Goal: Task Accomplishment & Management: Manage account settings

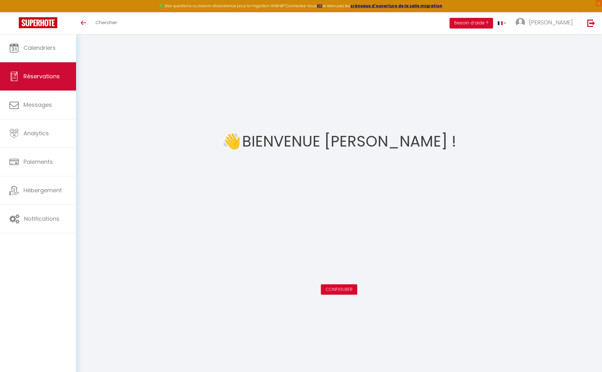
click at [46, 79] on span "Réservations" at bounding box center [41, 76] width 36 height 8
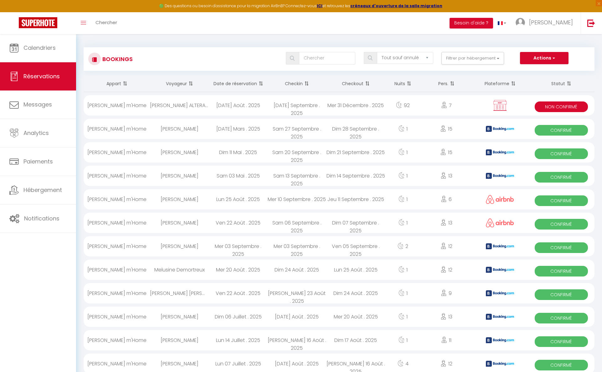
click at [235, 180] on div "Sam 03 Mai . 2025" at bounding box center [238, 175] width 59 height 20
select select "OK"
select select "KO"
select select "1"
select select "0"
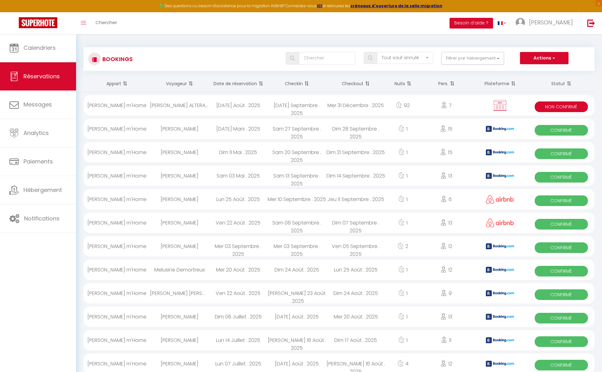
select select "1"
select select
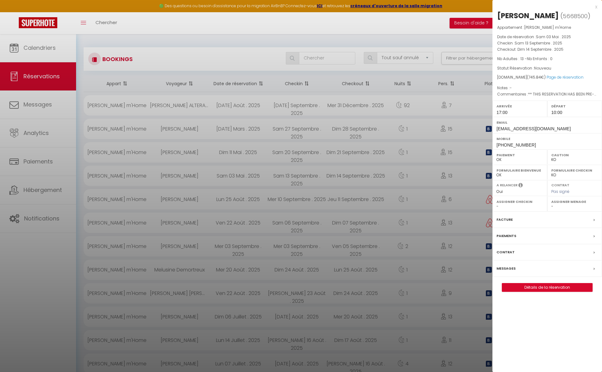
click at [544, 287] on link "Détails de la réservation" at bounding box center [547, 287] width 90 height 8
select select
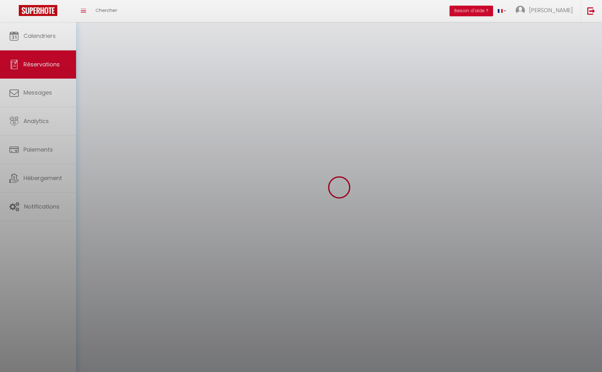
select select
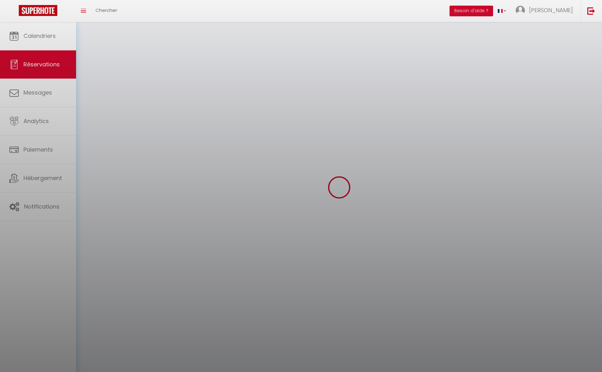
select select
checkbox input "false"
select select
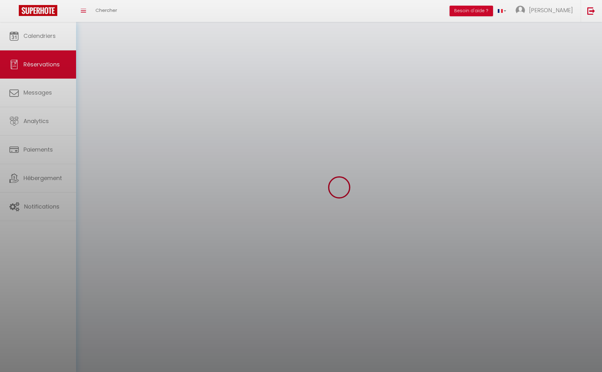
select select
checkbox input "false"
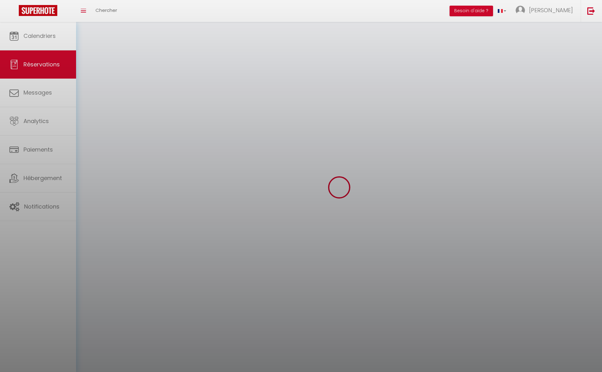
select select
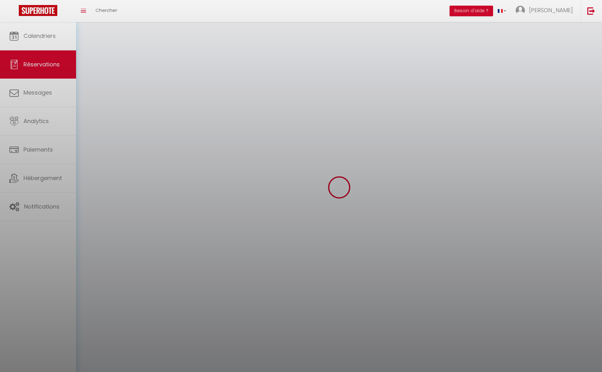
checkbox input "false"
select select
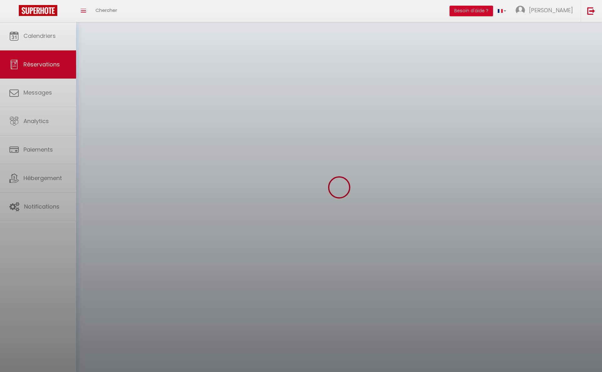
select select
checkbox input "false"
select select
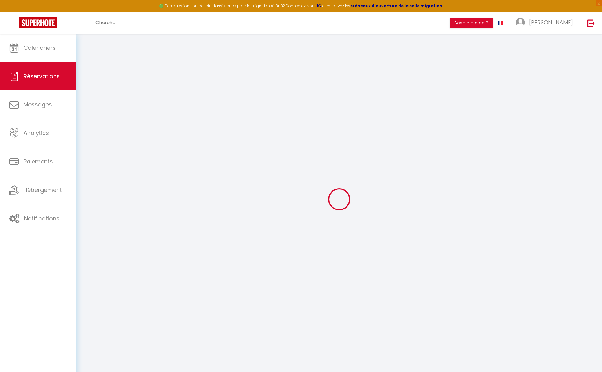
type input "[PERSON_NAME]"
type input "Fredet"
type input "[EMAIL_ADDRESS][DOMAIN_NAME]"
type input "[PHONE_NUMBER]"
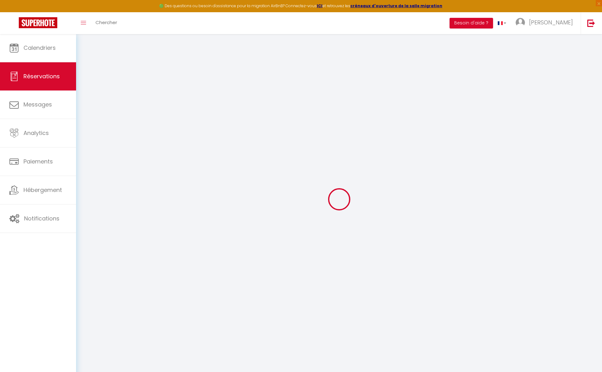
type input "[PHONE_NUMBER]"
type input "."
select select "FR"
type input "108.12"
type input "10.44"
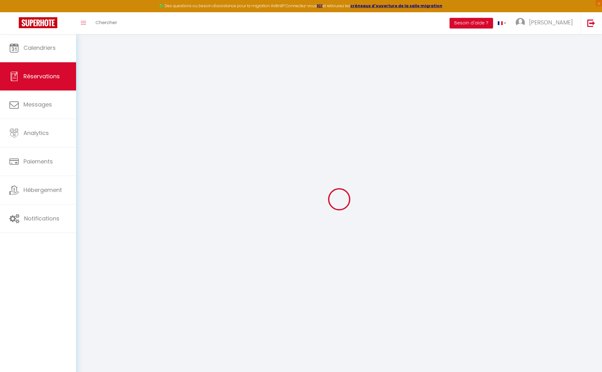
select select "15897"
select select "1"
select select
type input "13"
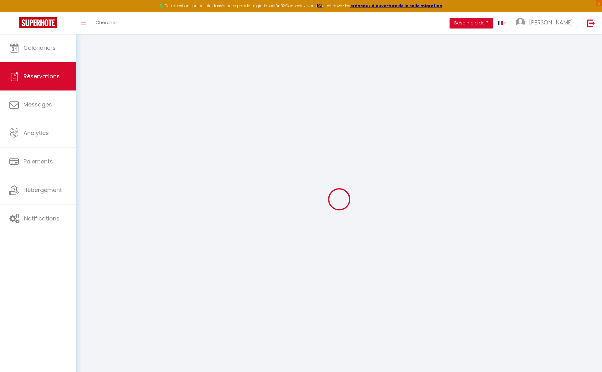
select select "12"
select select
type input "550.8"
checkbox input "false"
type input "0"
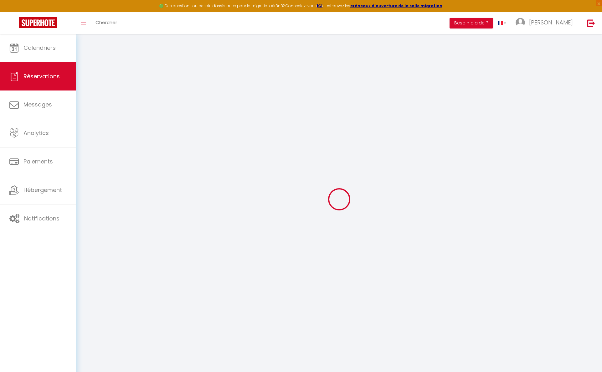
select select "2"
type input "0"
select select
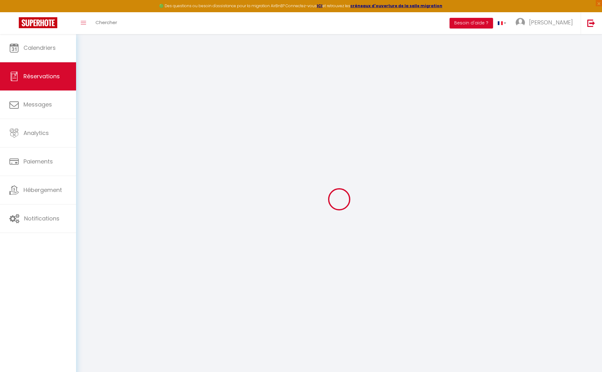
select select
select select "14"
checkbox input "false"
select select
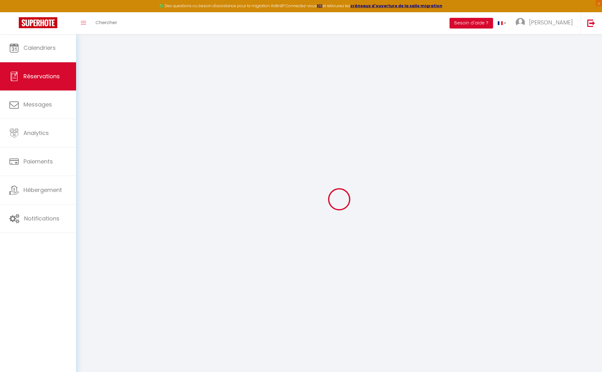
checkbox input "false"
select select
checkbox input "false"
select select
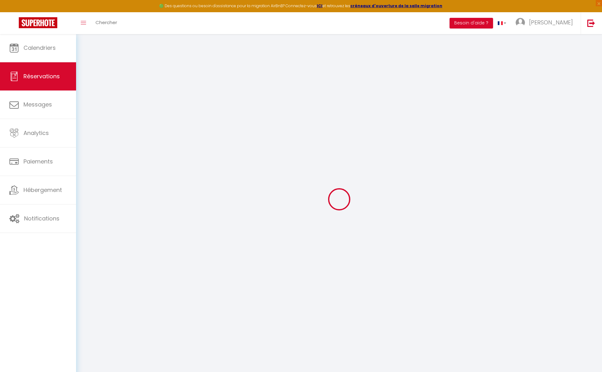
select select
checkbox input "false"
type textarea "** THIS RESERVATION HAS BEEN PRE-PAID ** BOOKING NOTE : Payment charge is EUR 1…"
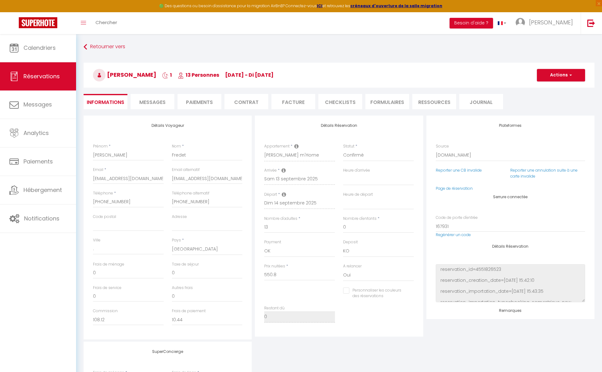
type input "170"
type input "25.04"
select select
checkbox input "false"
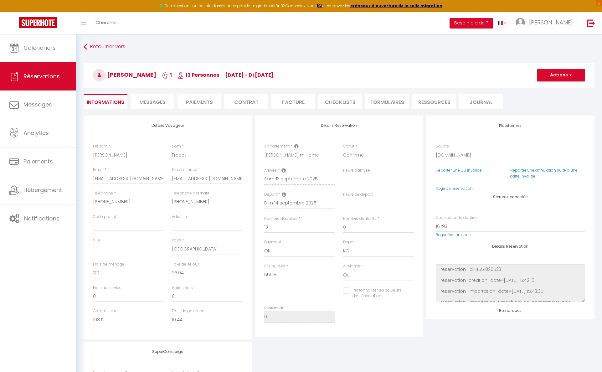
select select "17:00"
select select "10:00"
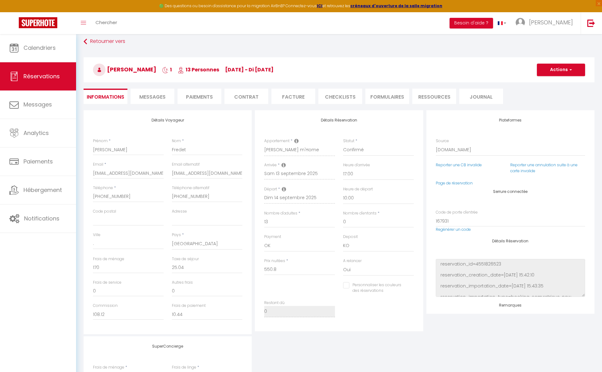
scroll to position [8, 0]
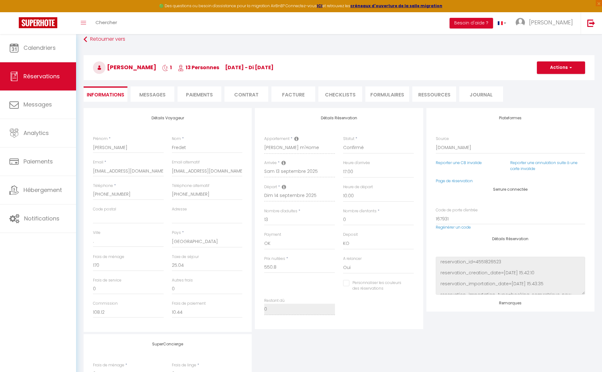
click at [153, 95] on span "Messages" at bounding box center [152, 94] width 26 height 7
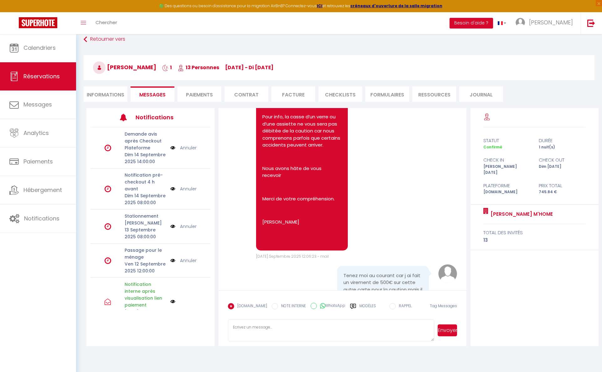
scroll to position [2134, 0]
